Goal: Find specific page/section: Find specific page/section

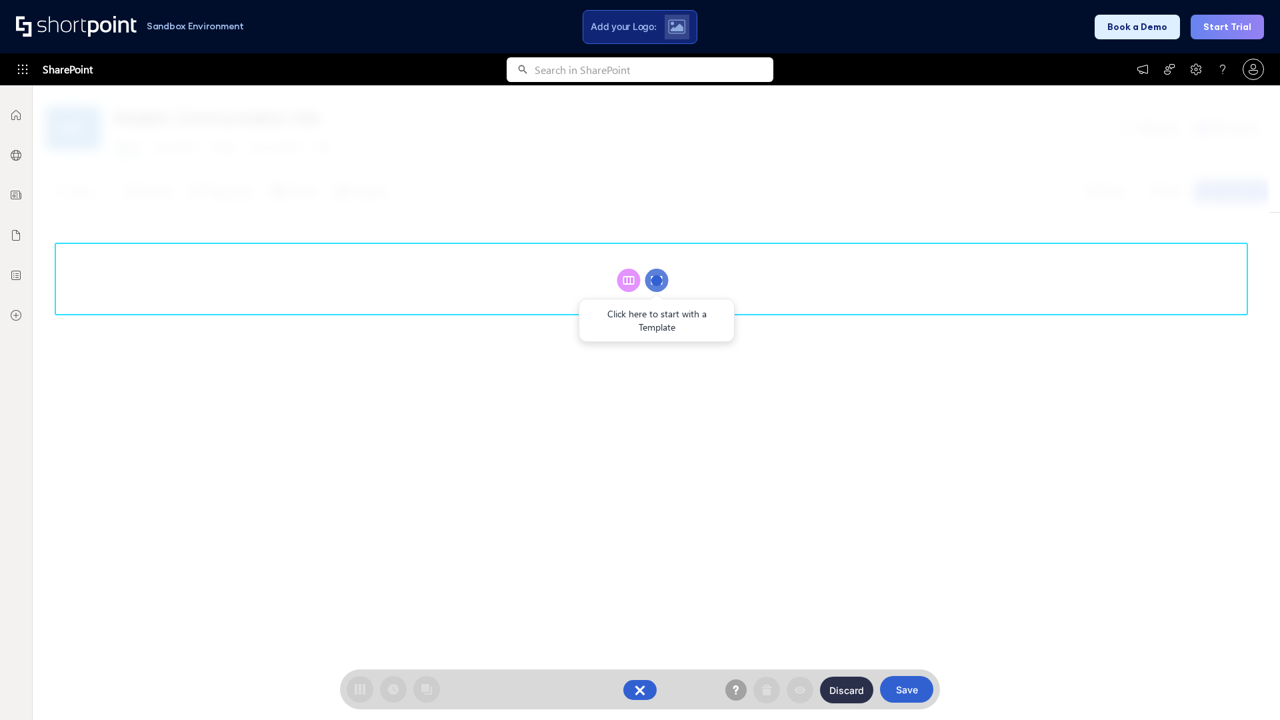
click at [657, 280] on circle at bounding box center [656, 280] width 23 height 23
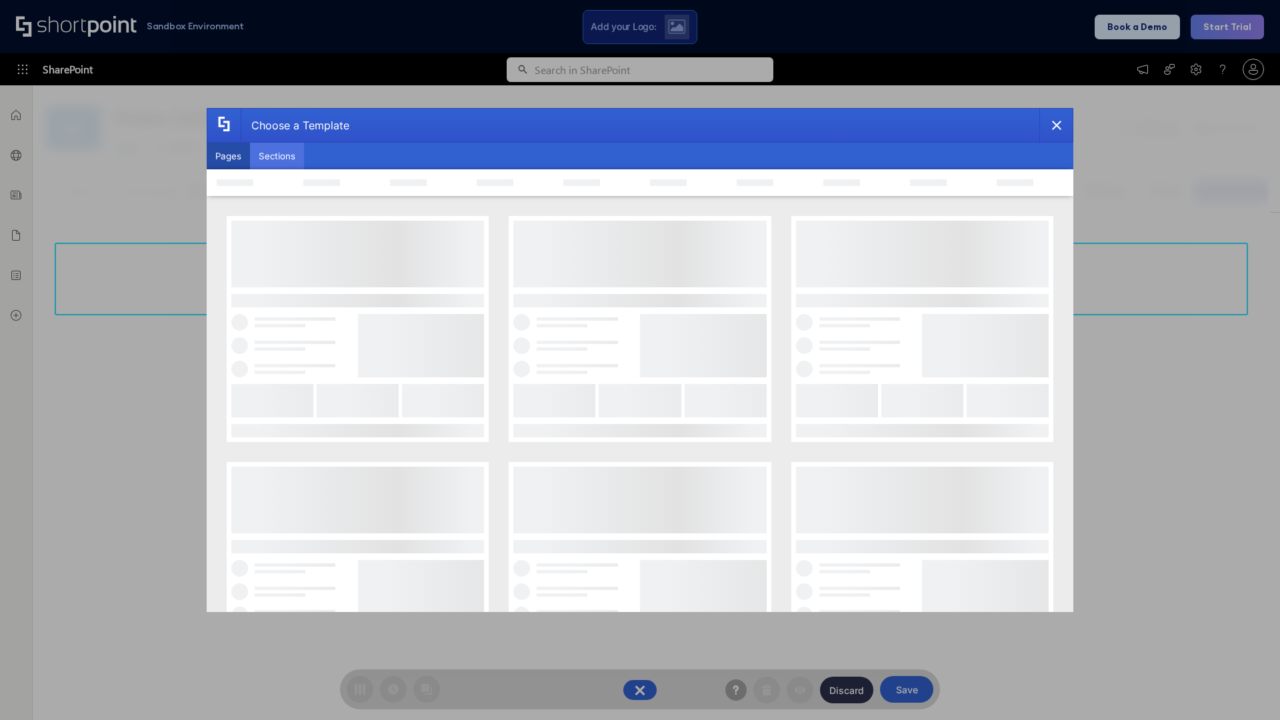
click at [277, 156] on button "Sections" at bounding box center [277, 156] width 54 height 27
type input "Footer 1"
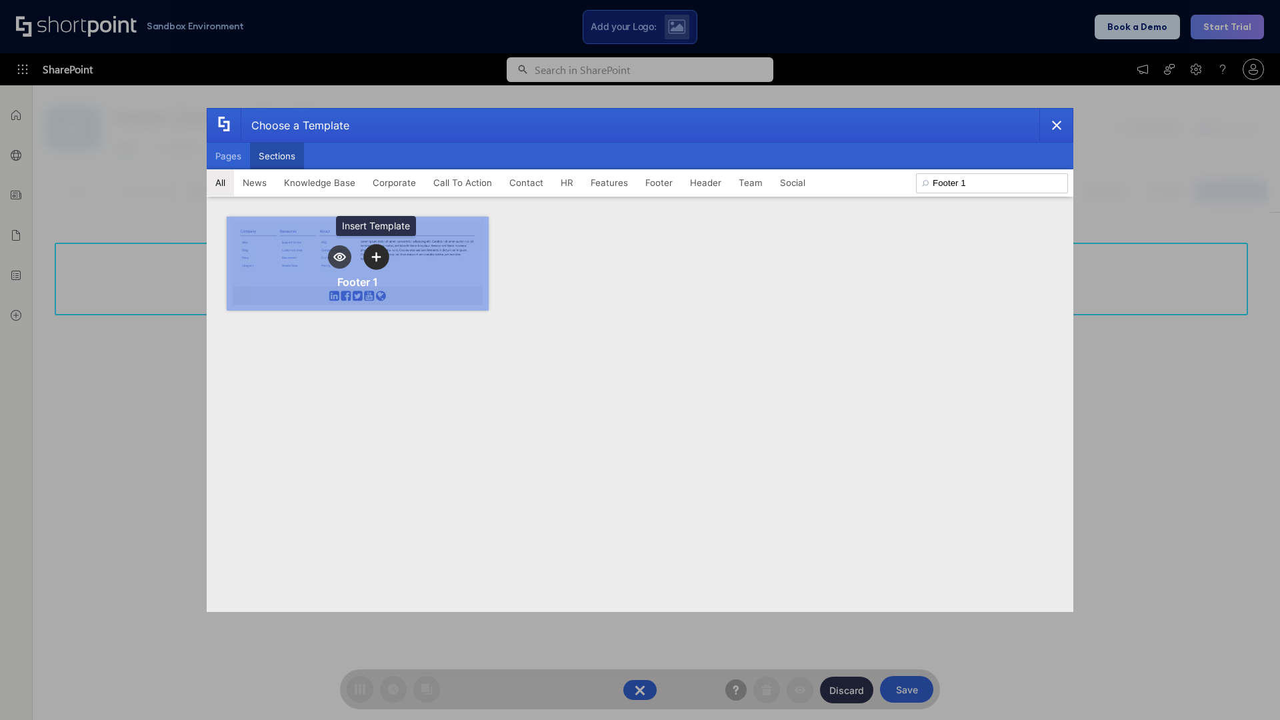
click at [376, 257] on icon "template selector" at bounding box center [375, 257] width 9 height 9
